Goal: Task Accomplishment & Management: Complete application form

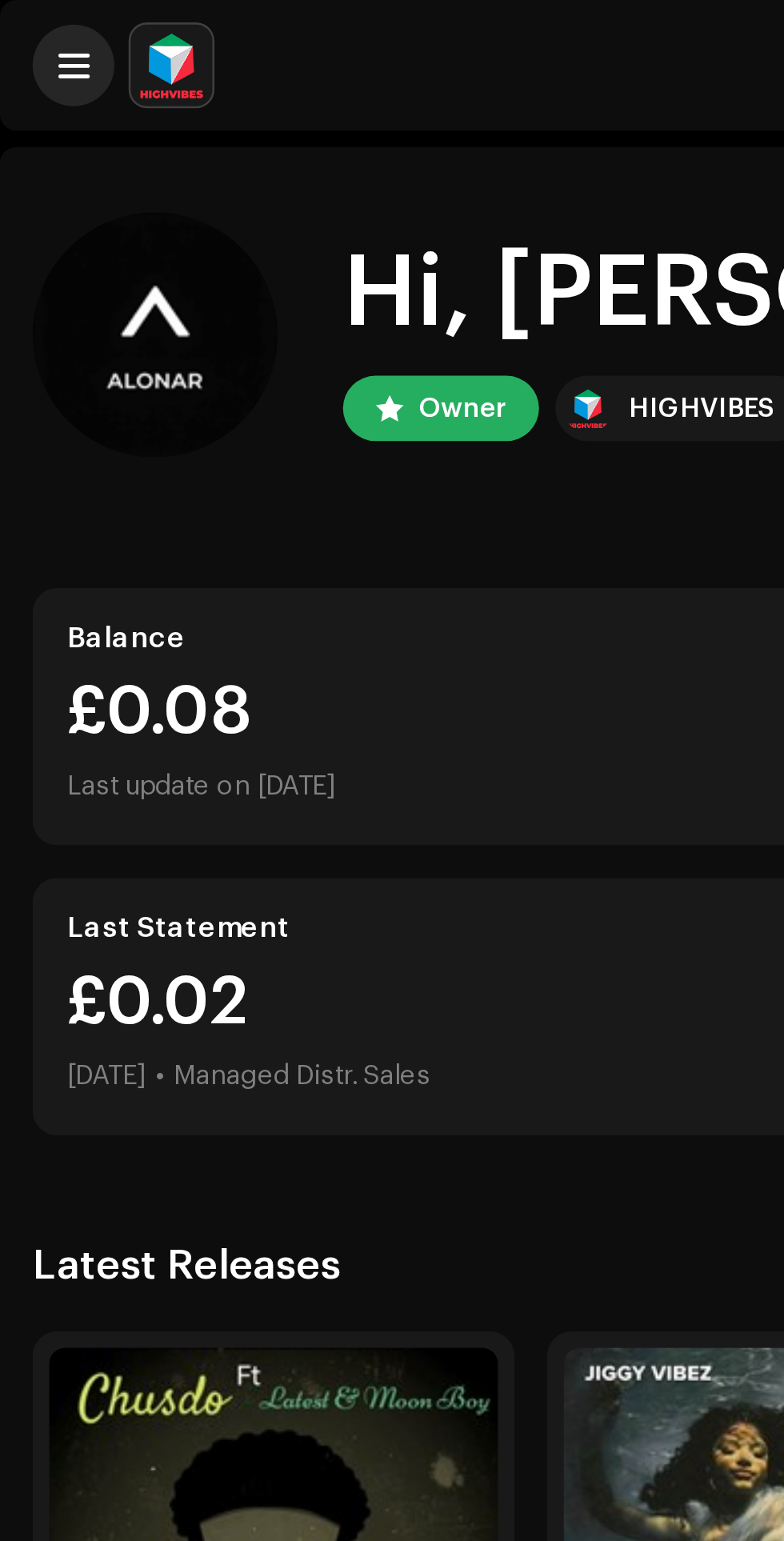
click at [34, 26] on span at bounding box center [28, 25] width 12 height 12
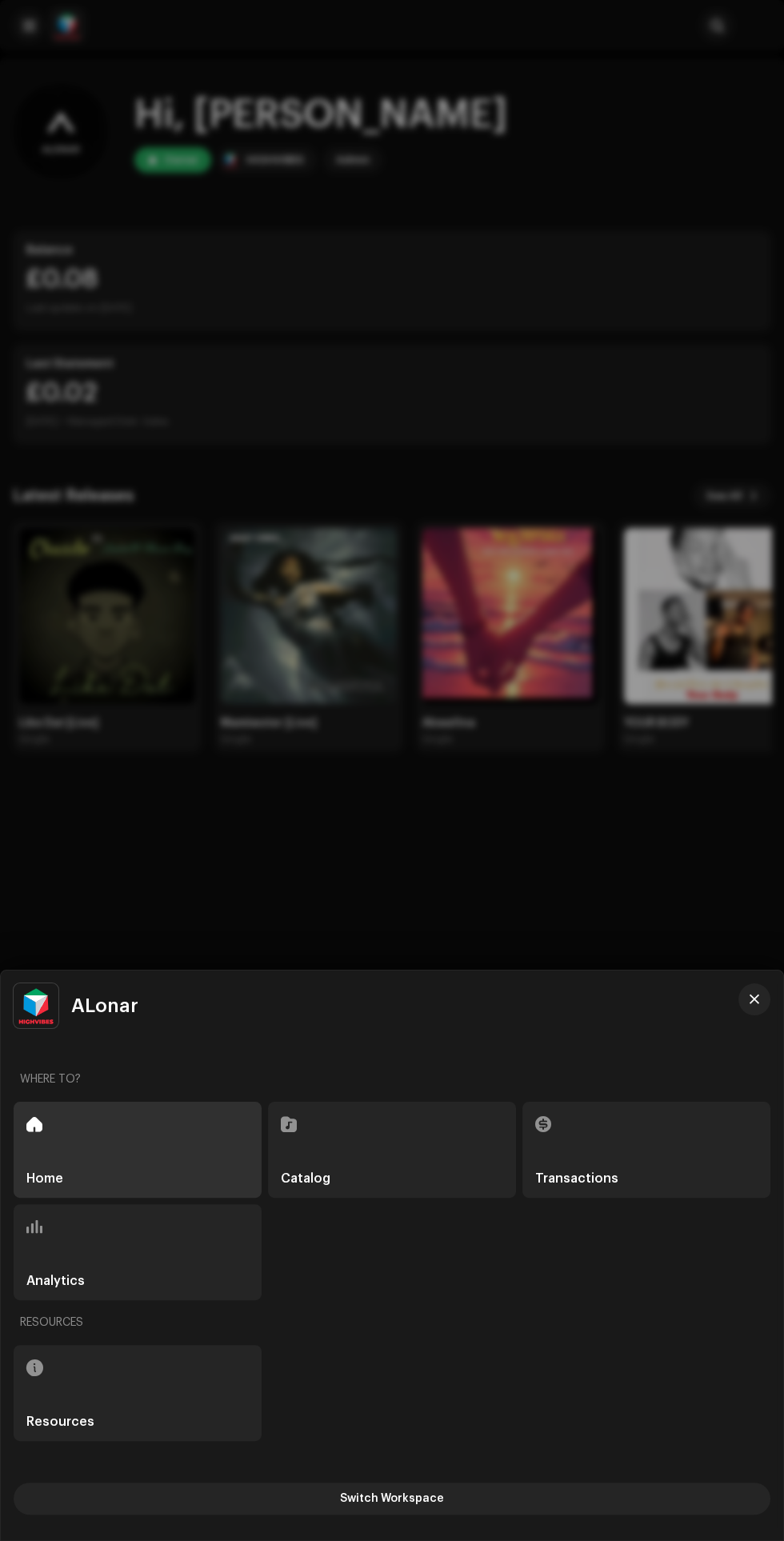
click at [367, 1133] on div "Catalog" at bounding box center [391, 1149] width 248 height 96
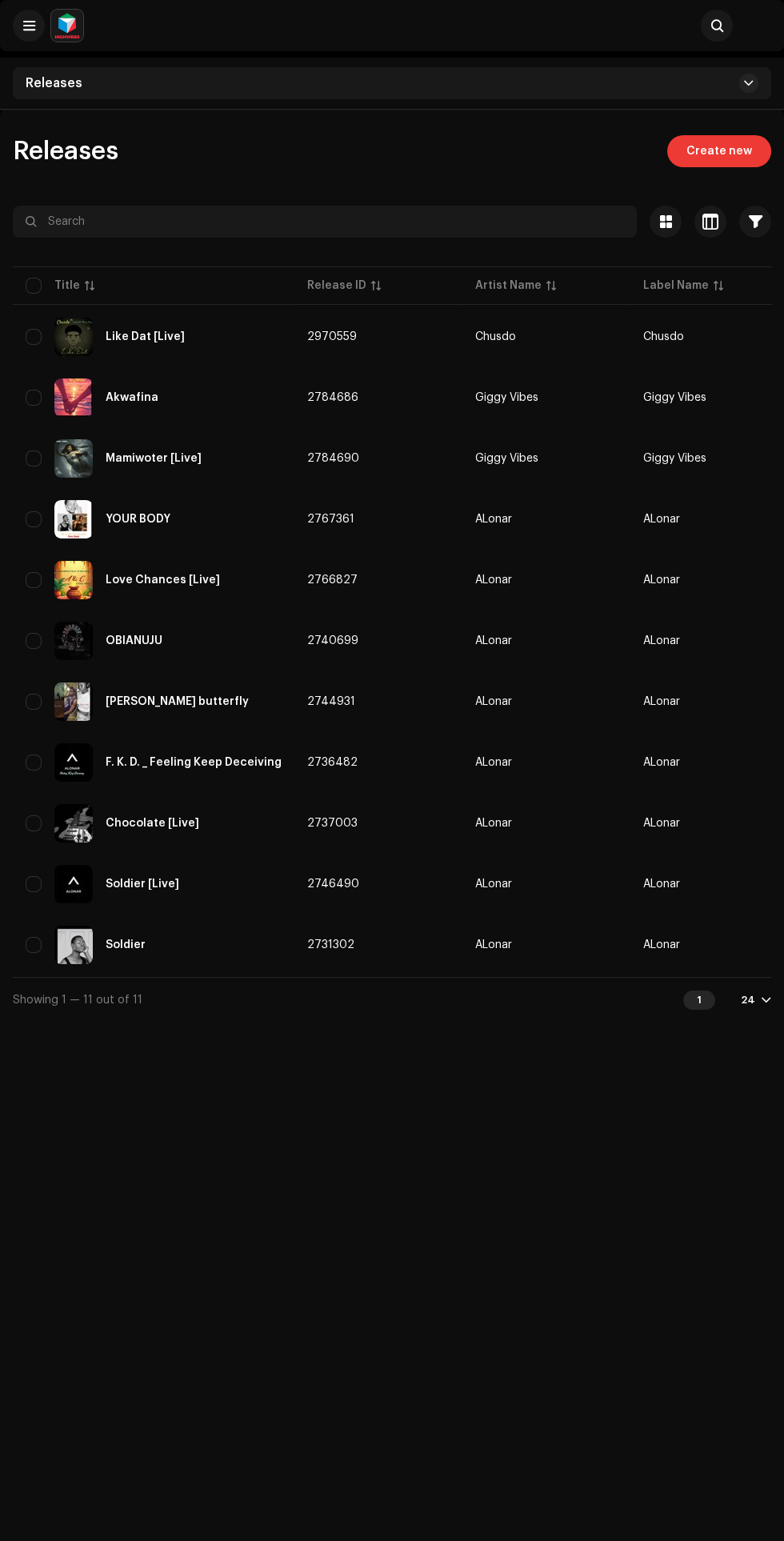
click at [735, 150] on span "Create new" at bounding box center [719, 151] width 65 height 32
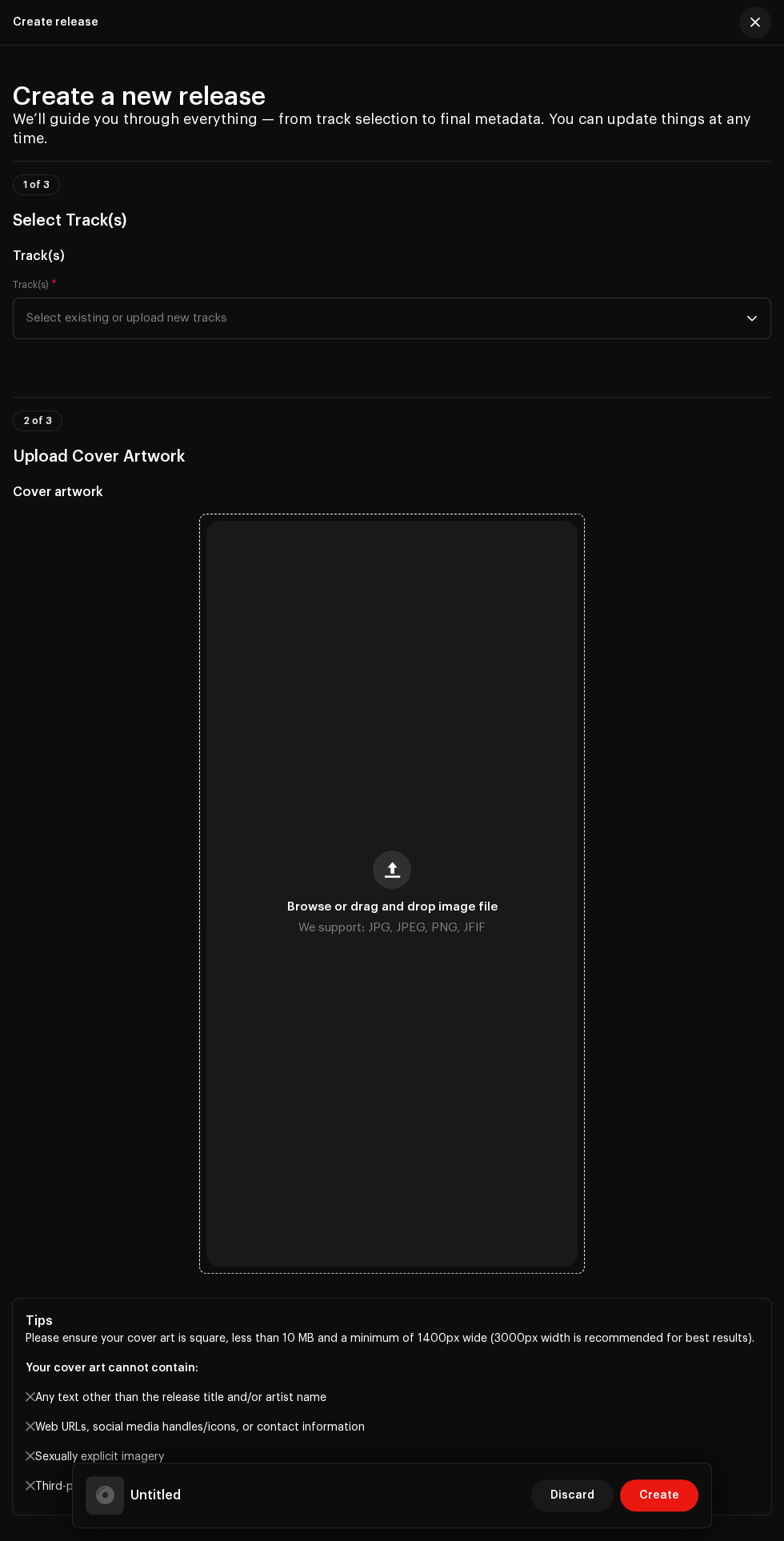
click at [395, 863] on span "button" at bounding box center [392, 869] width 15 height 12
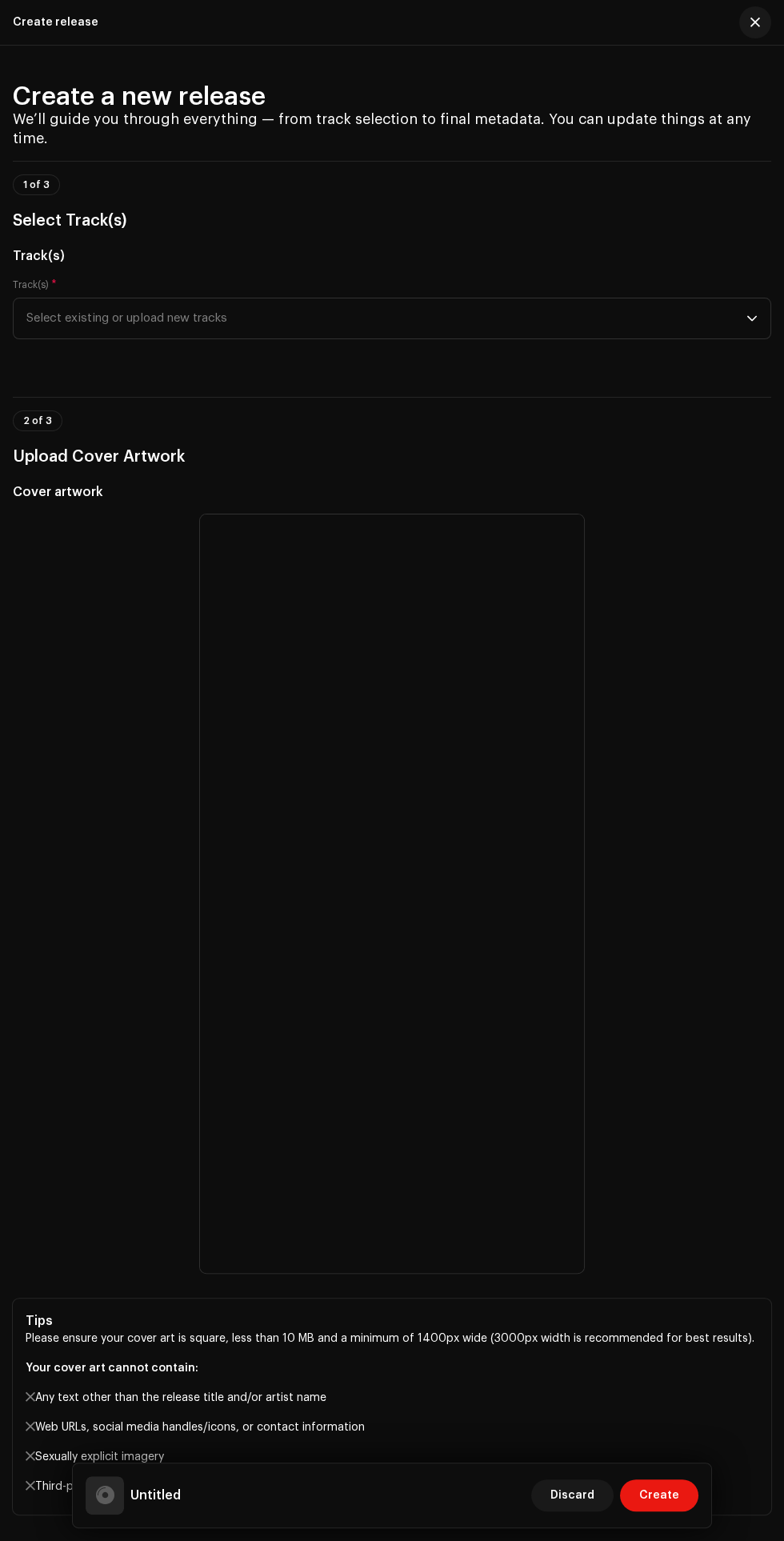
click at [64, 482] on h5 "Cover artwork" at bounding box center [391, 492] width 758 height 19
click at [62, 482] on h5 "Cover artwork" at bounding box center [391, 492] width 758 height 19
click at [561, 932] on div at bounding box center [392, 893] width 384 height 759
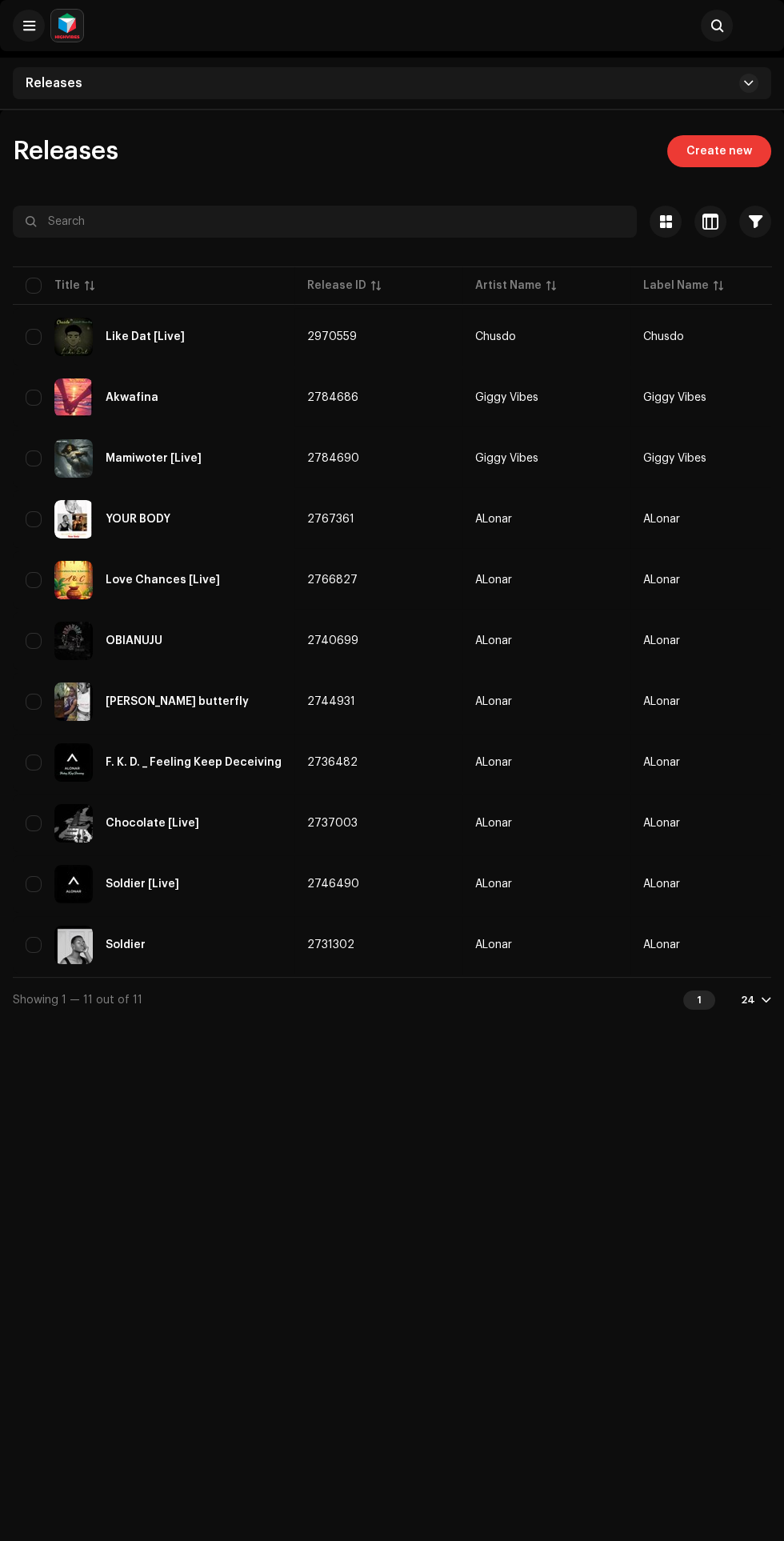
click at [734, 150] on span "Create new" at bounding box center [719, 151] width 65 height 32
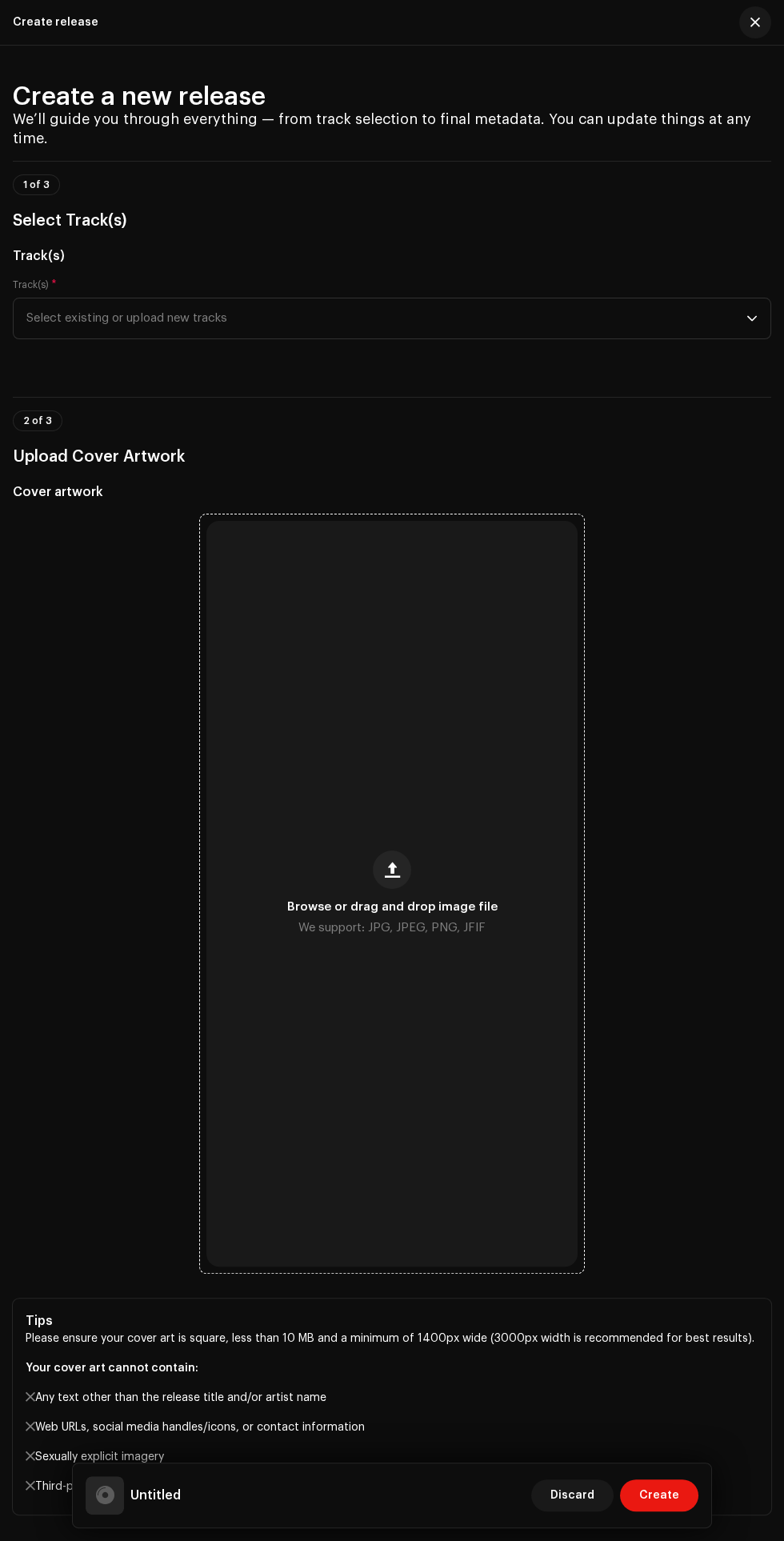
click at [419, 902] on span "Browse or drag and drop image file" at bounding box center [393, 908] width 211 height 11
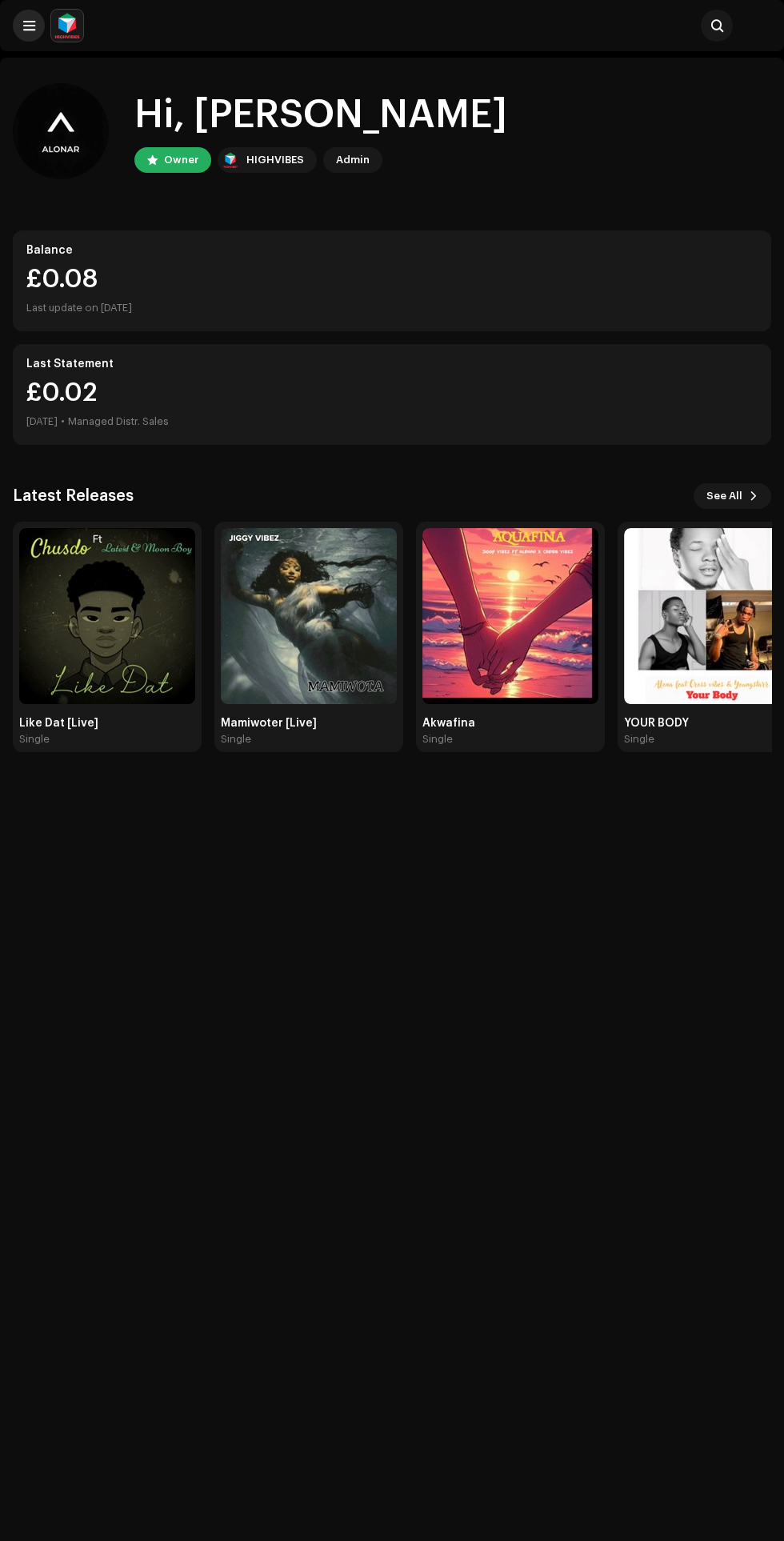
click at [30, 24] on span at bounding box center [28, 25] width 12 height 12
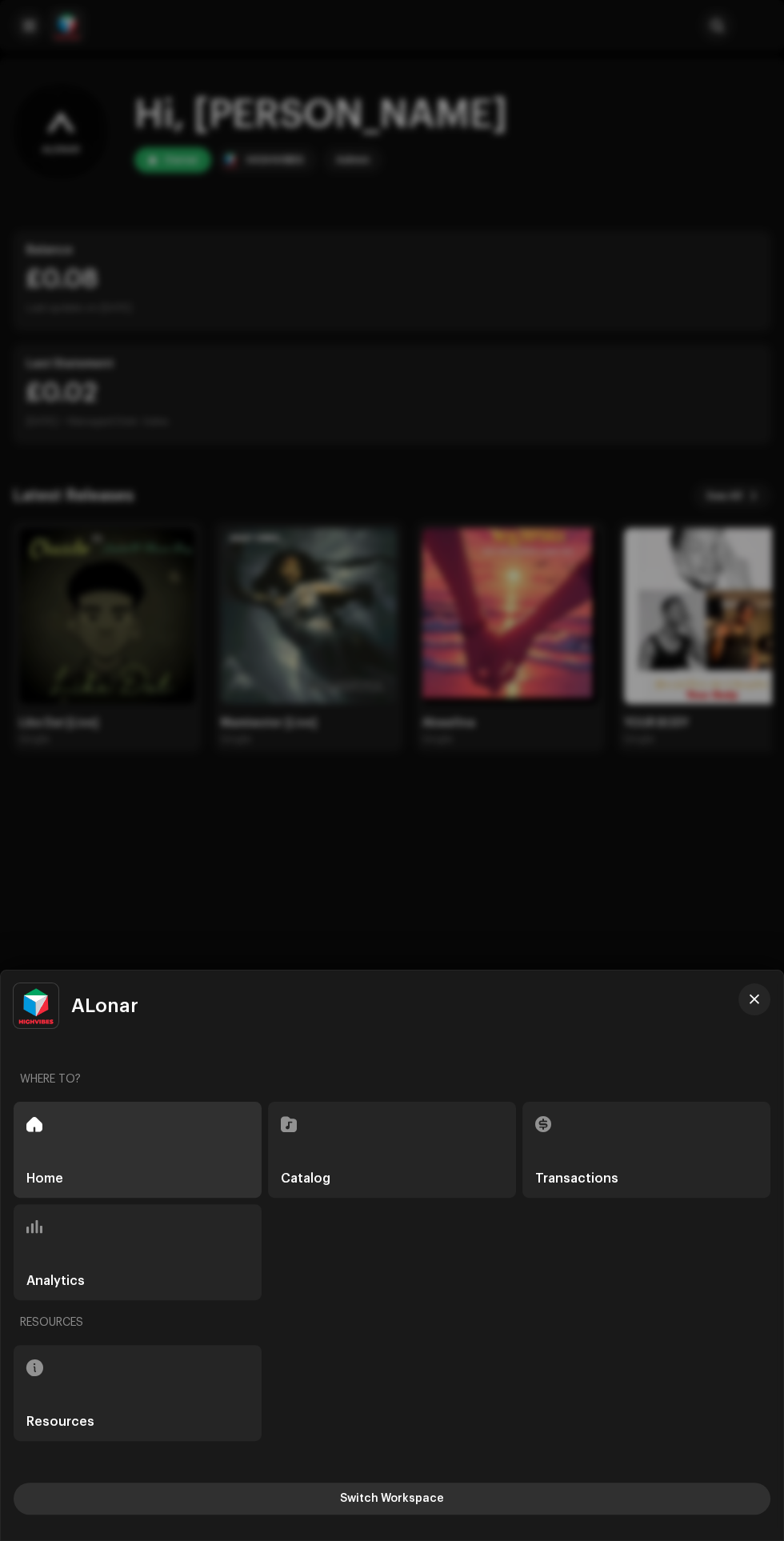
click at [514, 1496] on button "Switch Workspace" at bounding box center [391, 1499] width 756 height 32
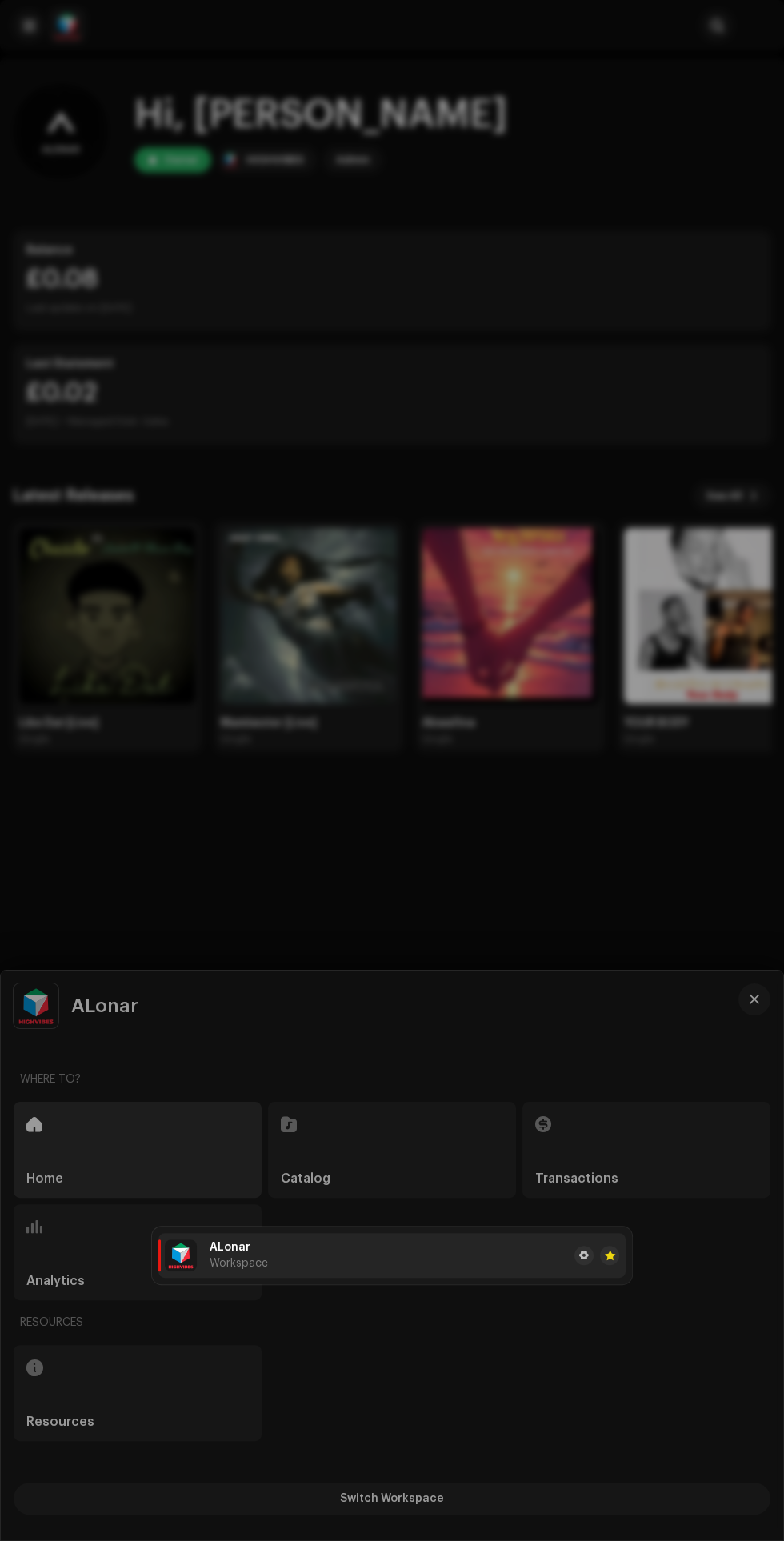
click at [348, 925] on div at bounding box center [392, 770] width 784 height 1541
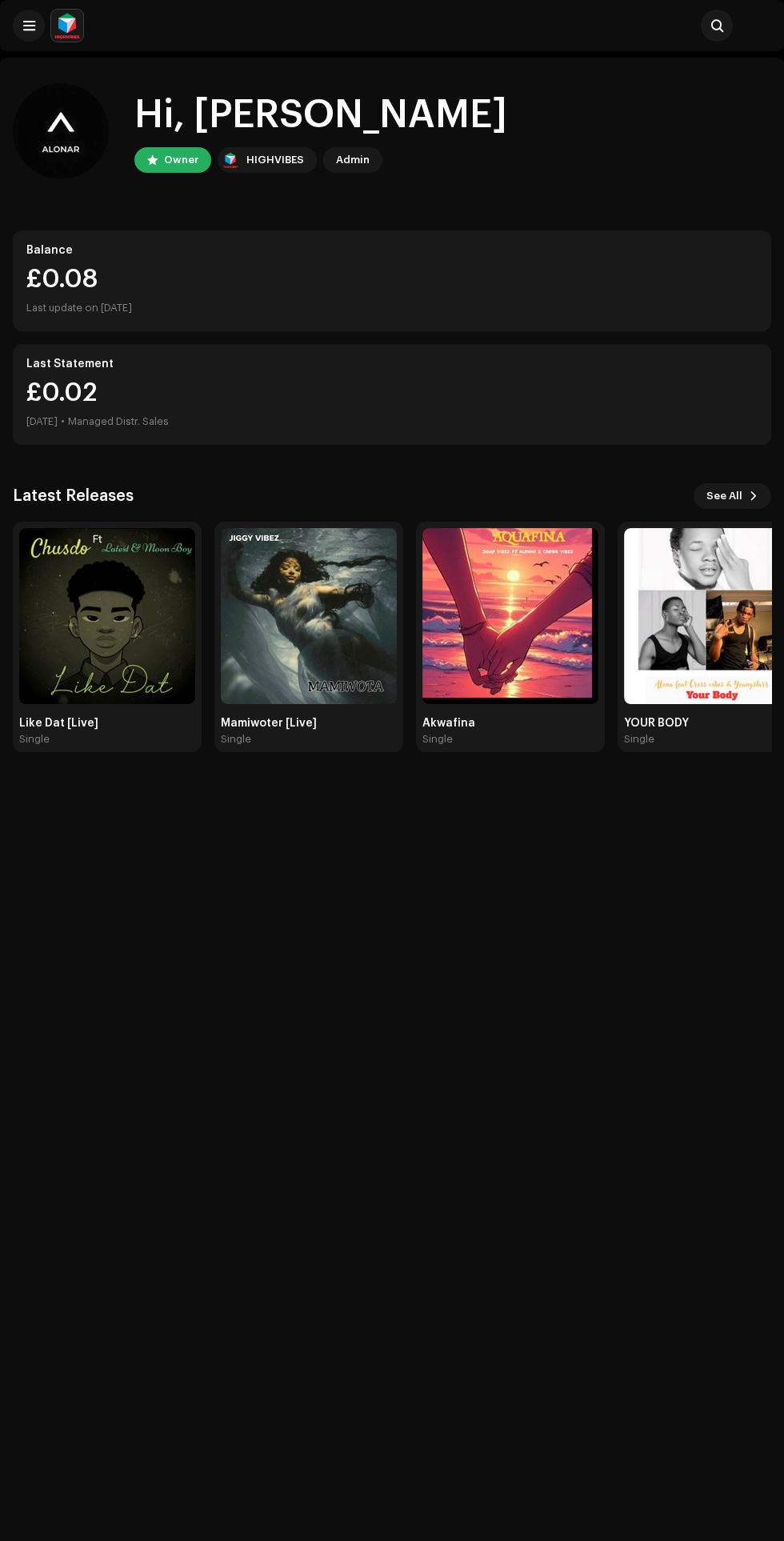
click at [760, 27] on img at bounding box center [756, 26] width 32 height 32
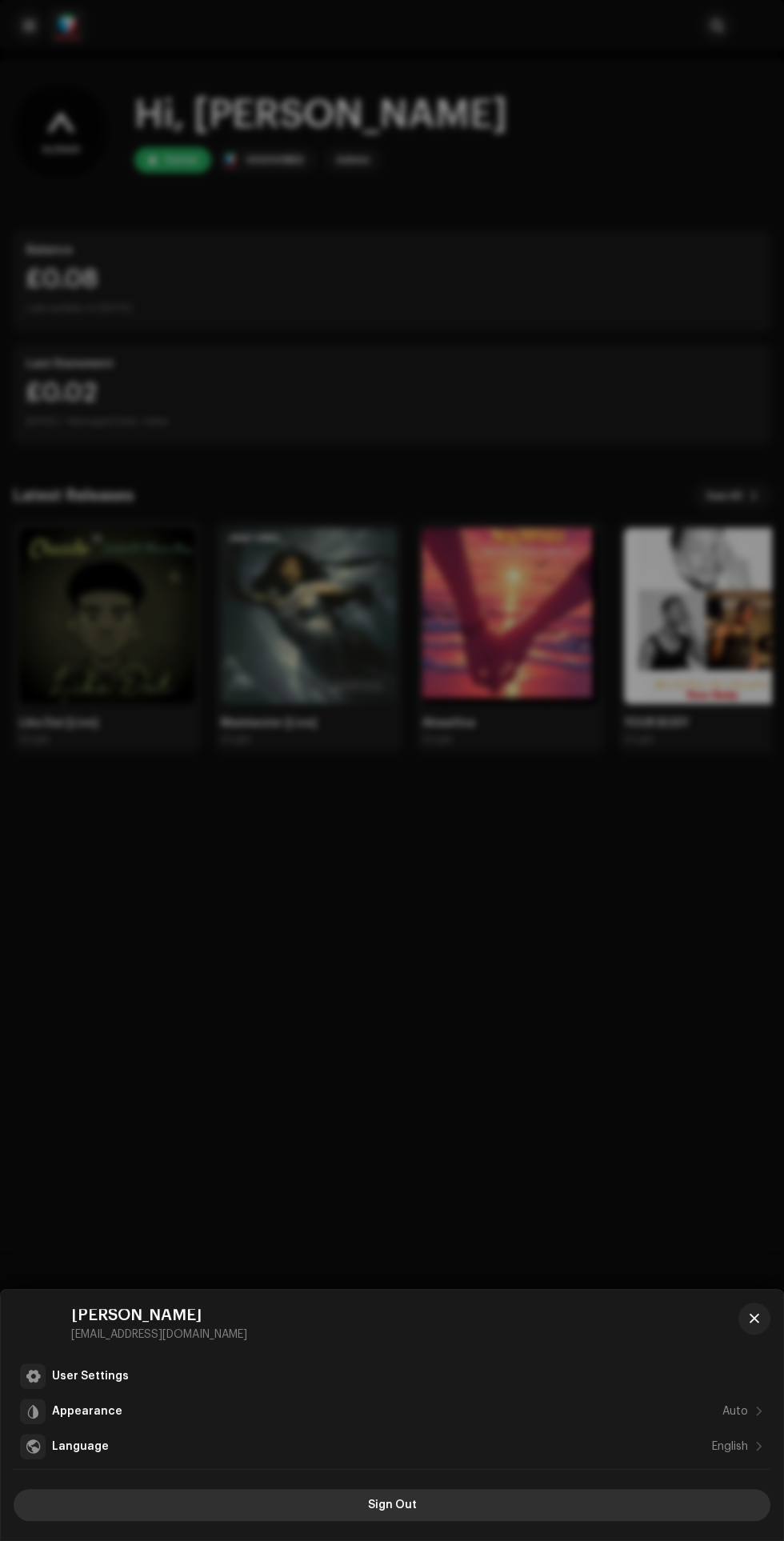
click at [456, 1510] on button "Sign Out" at bounding box center [391, 1505] width 756 height 32
